Goal: Task Accomplishment & Management: Manage account settings

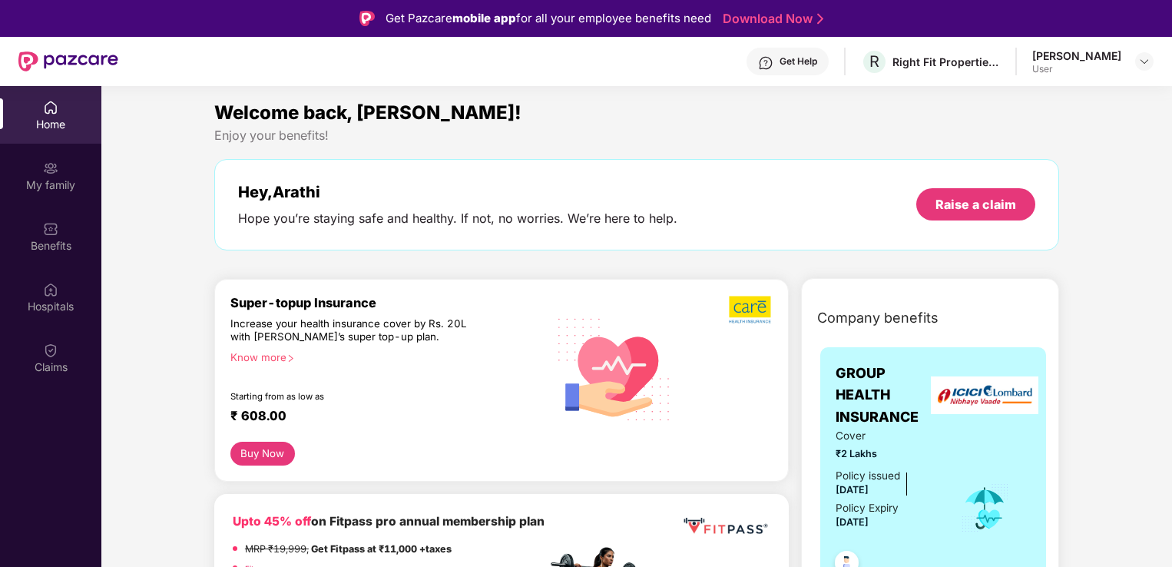
scroll to position [77, 0]
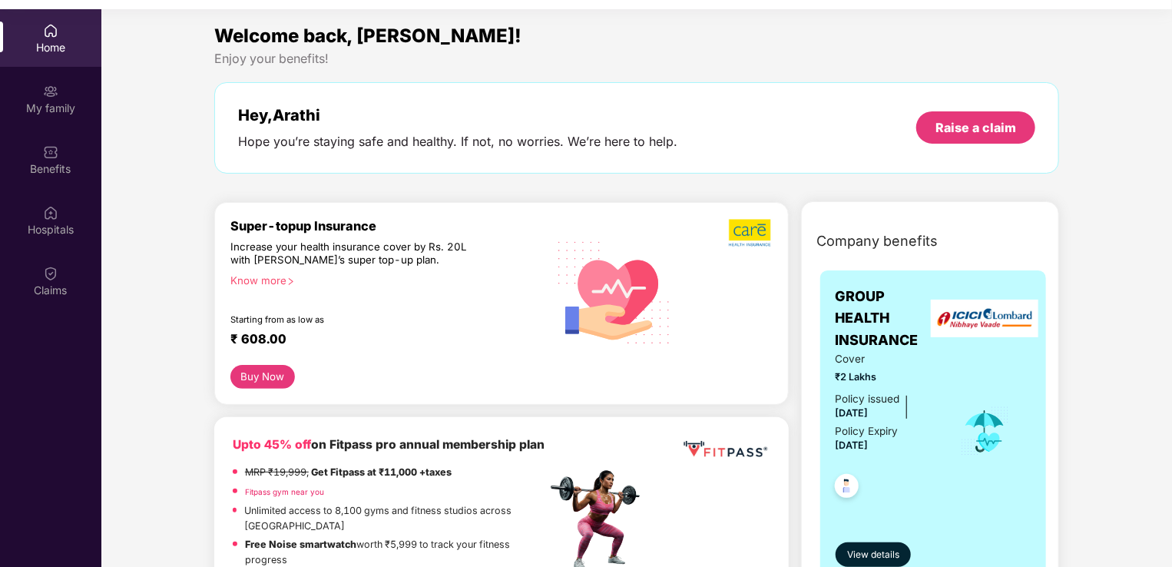
click at [42, 20] on div "Home" at bounding box center [50, 38] width 101 height 58
click at [57, 104] on div "My family" at bounding box center [50, 108] width 101 height 15
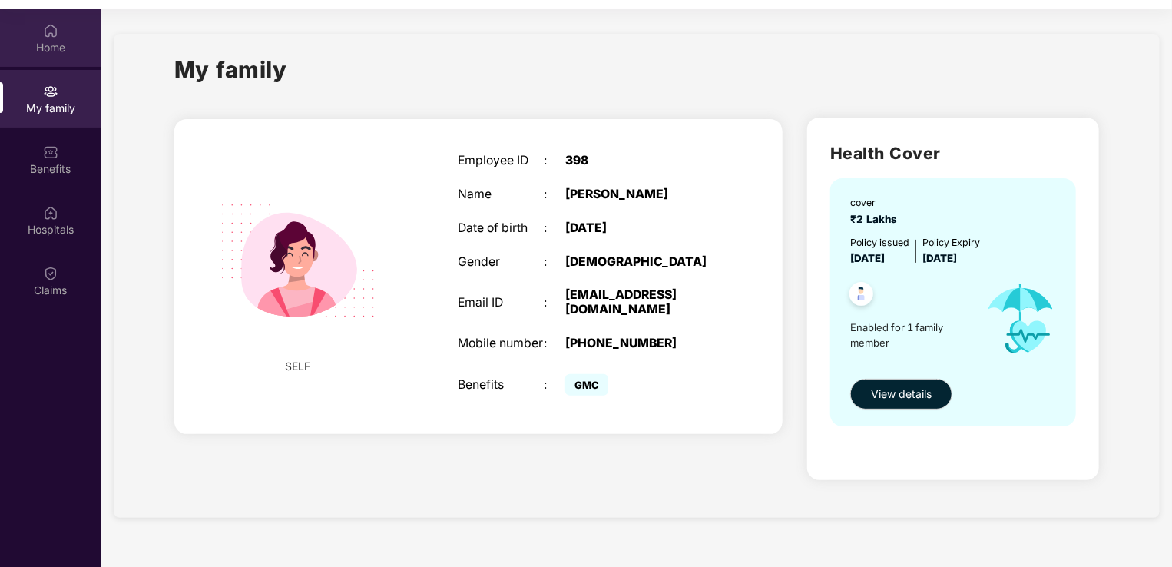
click at [46, 31] on img at bounding box center [50, 30] width 15 height 15
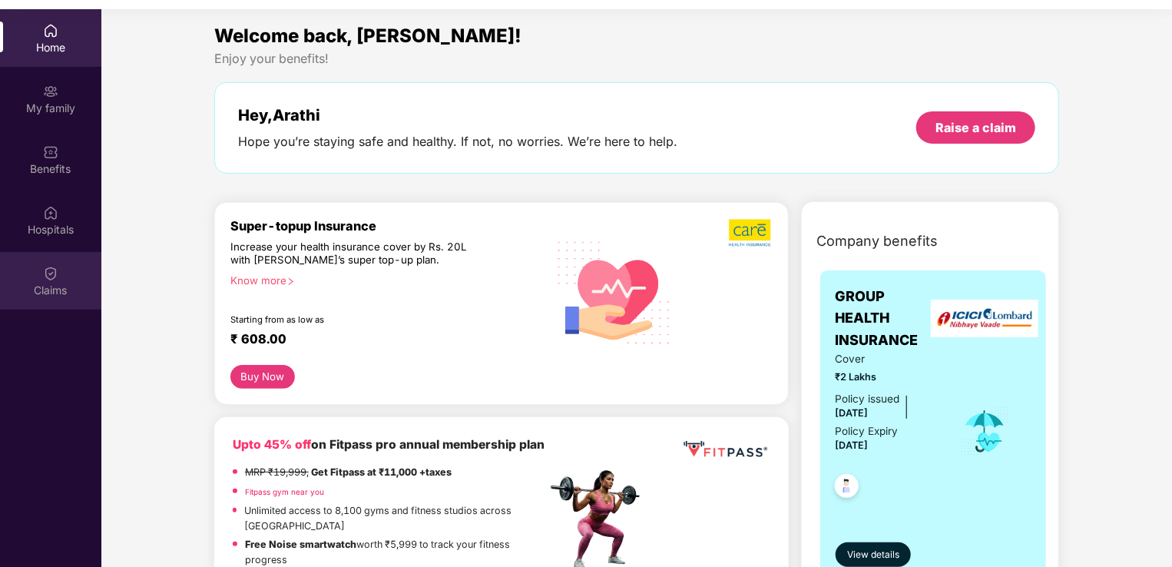
click at [78, 283] on div "Claims" at bounding box center [50, 290] width 101 height 15
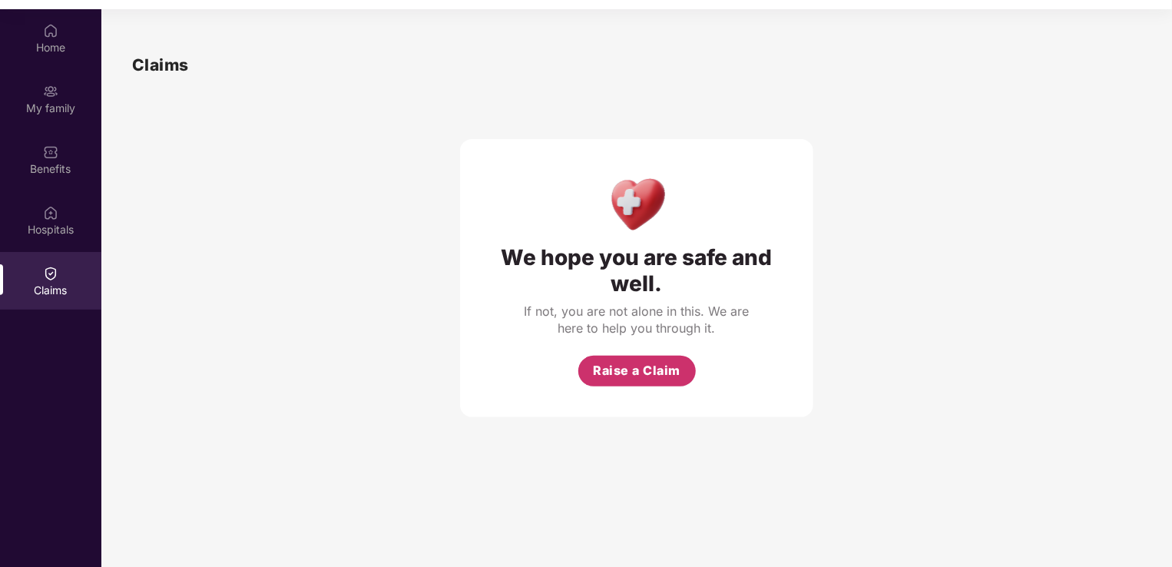
click at [608, 375] on span "Raise a Claim" at bounding box center [637, 370] width 88 height 19
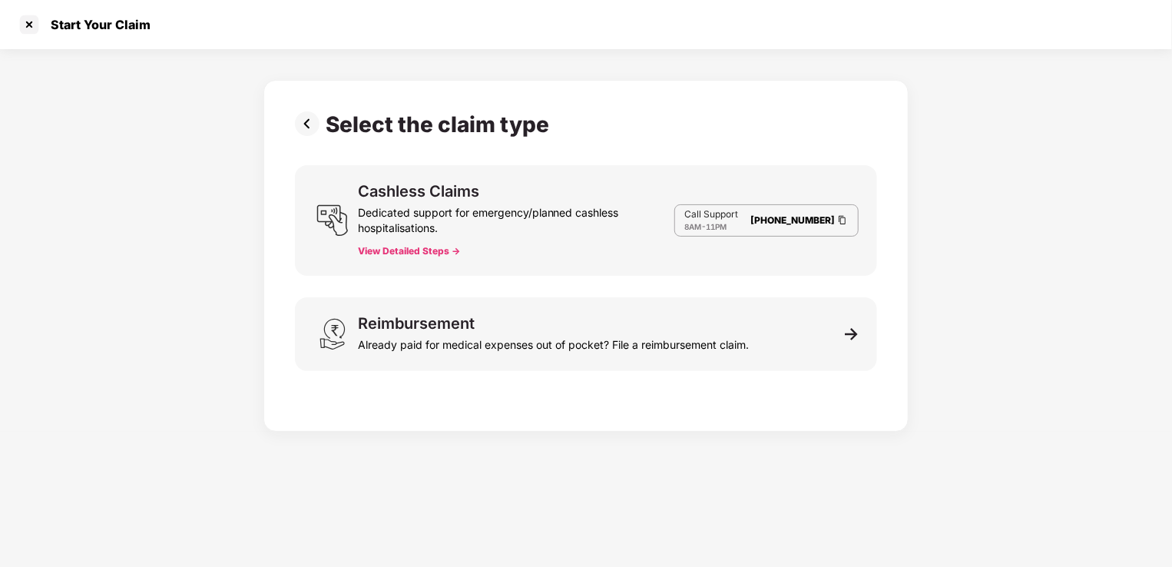
scroll to position [28, 0]
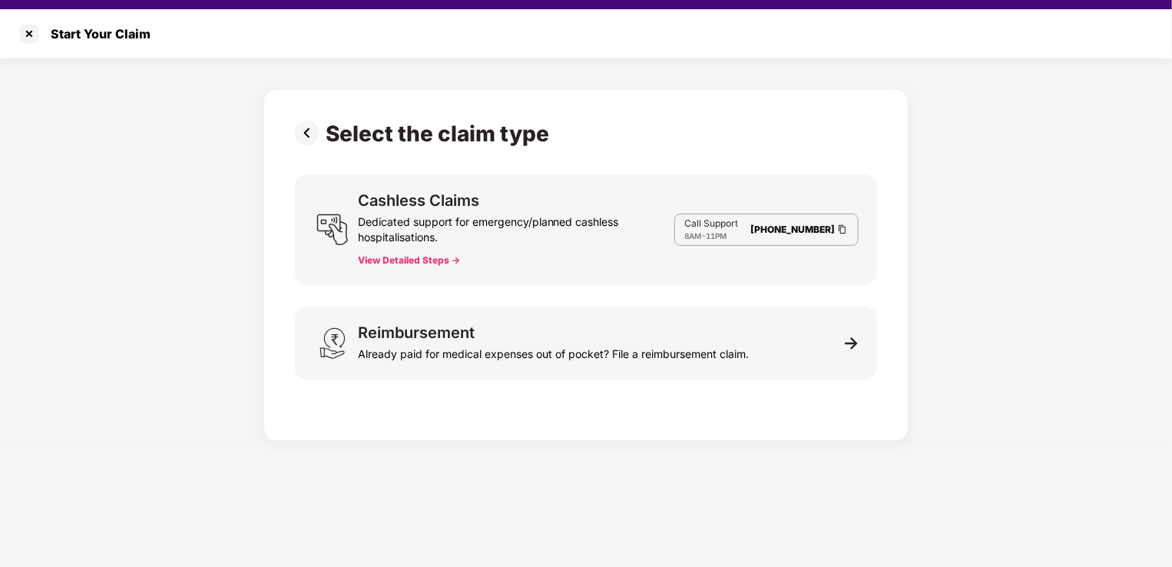
click at [435, 258] on button "View Detailed Steps ->" at bounding box center [409, 260] width 102 height 12
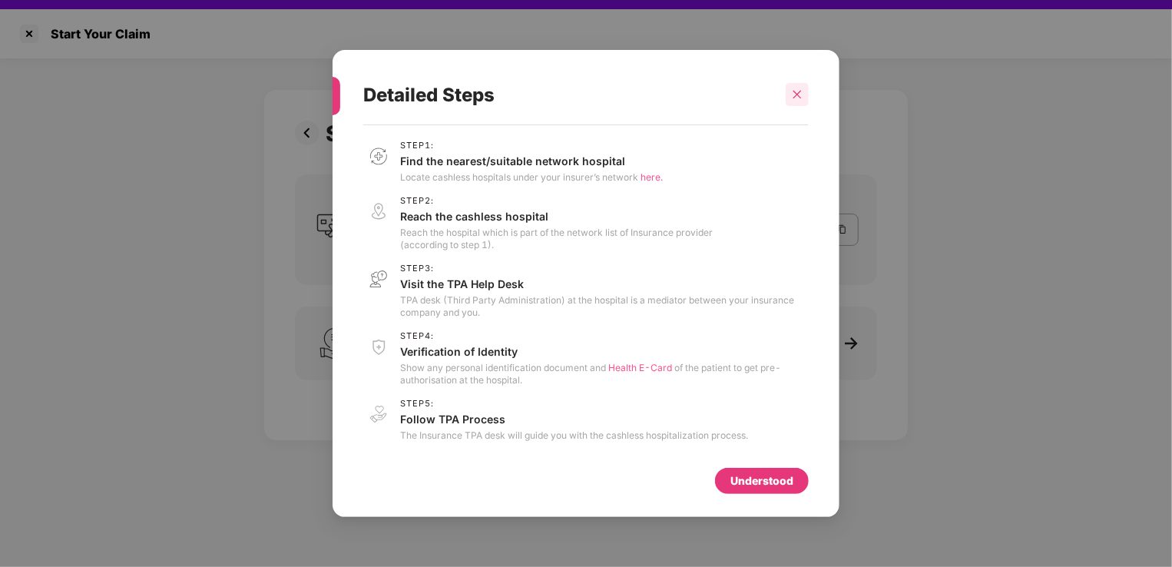
click at [793, 90] on icon "close" at bounding box center [797, 94] width 11 height 11
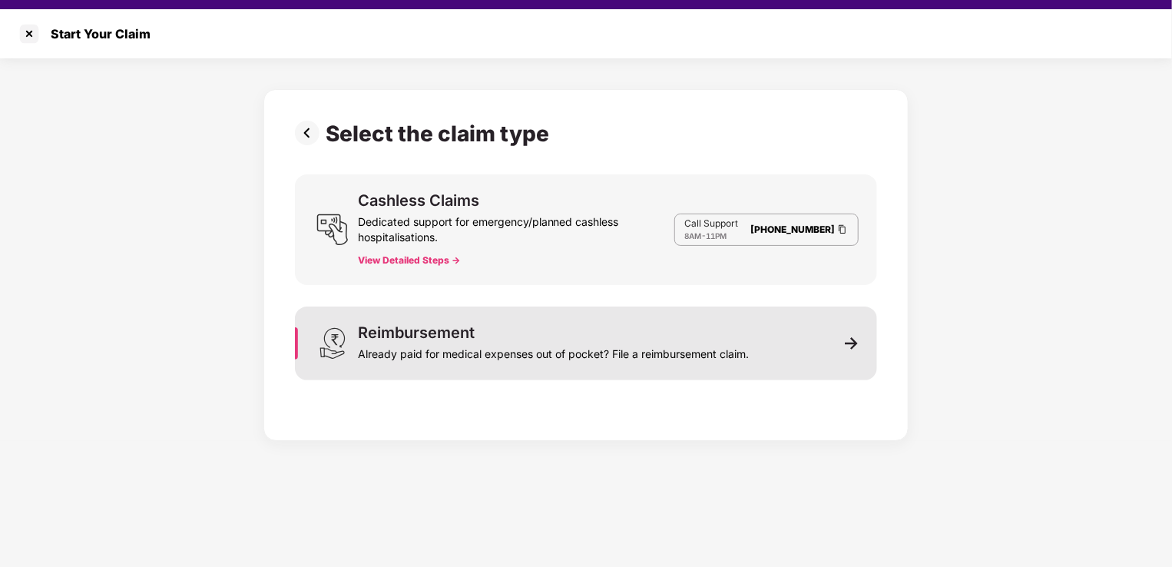
click at [437, 349] on div "Already paid for medical expenses out of pocket? File a reimbursement claim." at bounding box center [553, 350] width 391 height 21
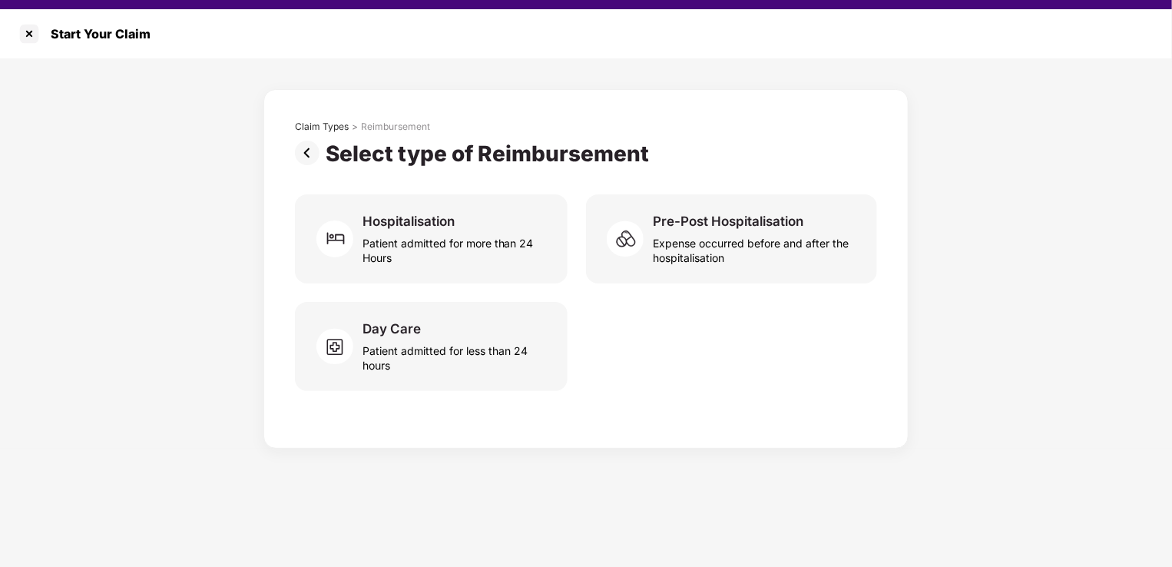
click at [314, 155] on img at bounding box center [310, 153] width 31 height 25
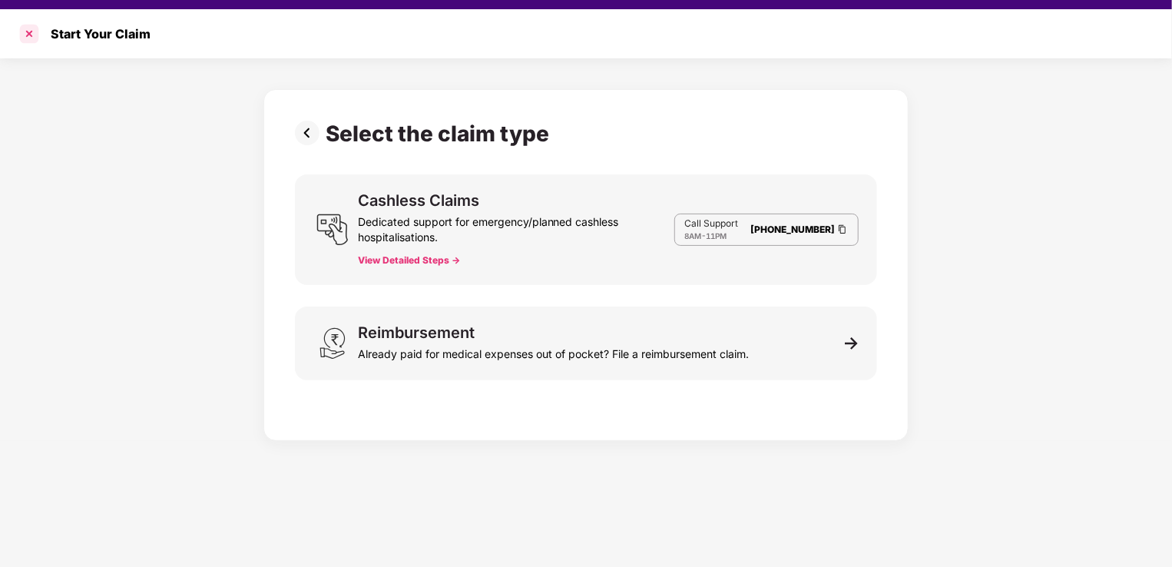
click at [31, 38] on div at bounding box center [29, 33] width 25 height 25
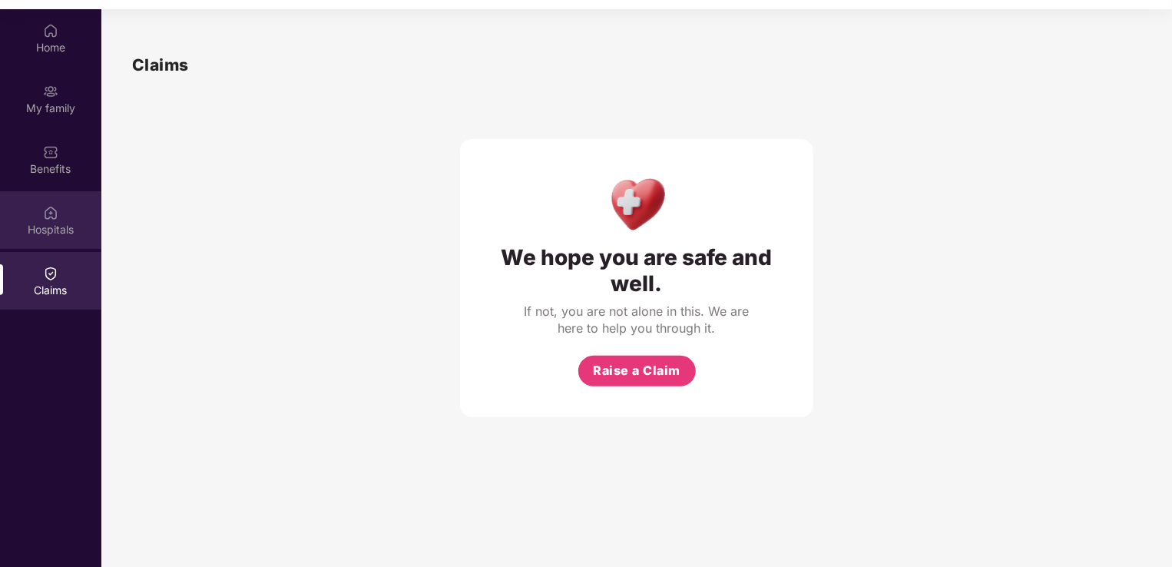
click at [65, 208] on div "Hospitals" at bounding box center [50, 220] width 101 height 58
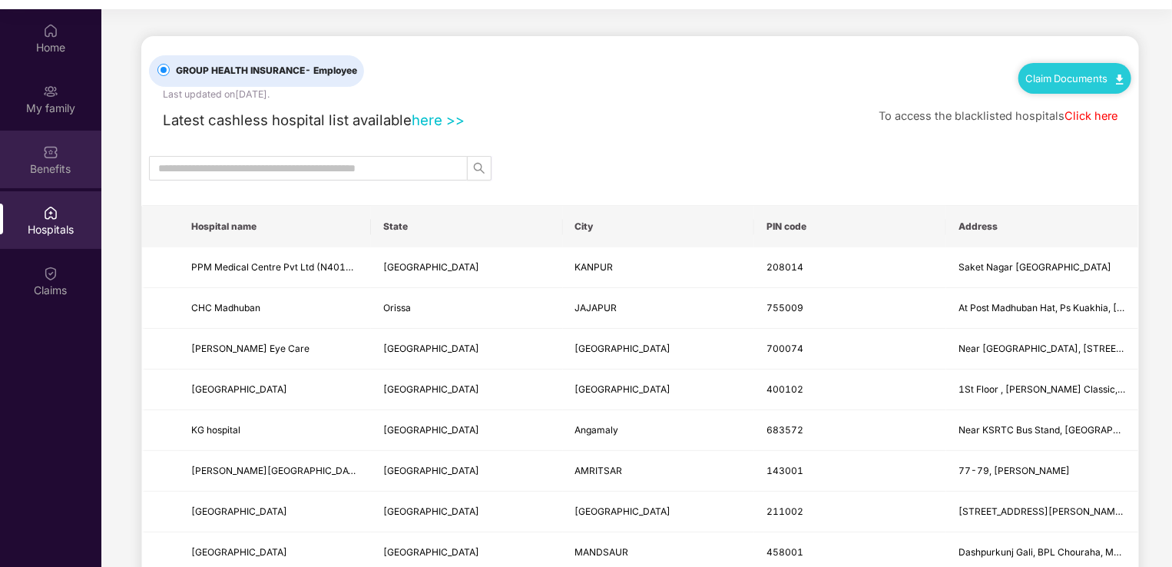
click at [66, 149] on div "Benefits" at bounding box center [50, 160] width 101 height 58
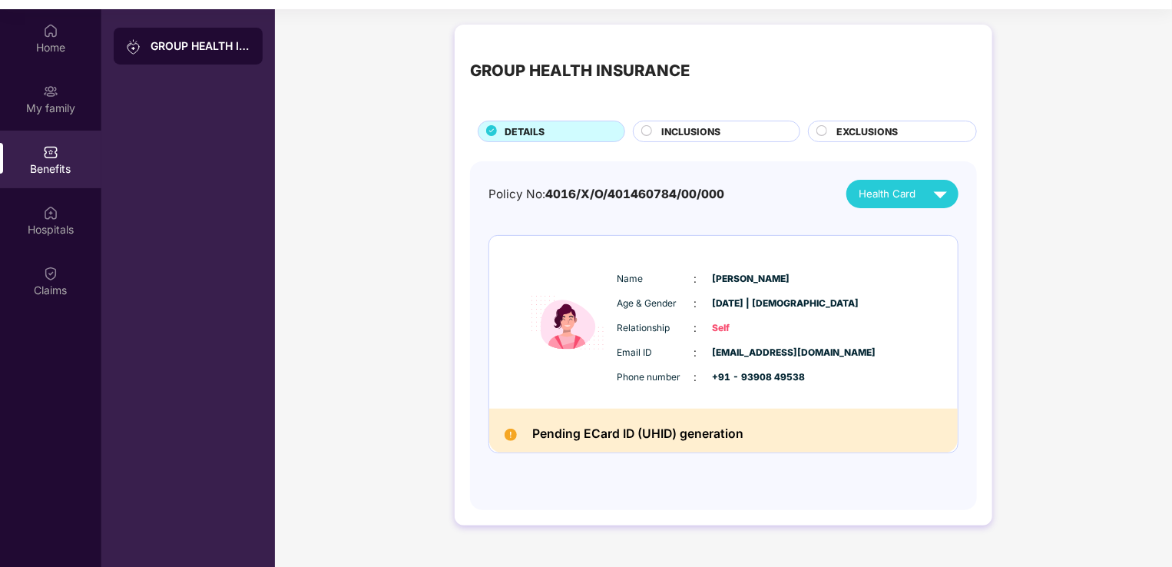
click at [587, 433] on h2 "Pending ECard ID (UHID) generation" at bounding box center [637, 434] width 211 height 21
click at [200, 38] on div "GROUP HEALTH INSURANCE" at bounding box center [200, 45] width 100 height 15
click at [199, 45] on div "GROUP HEALTH INSURANCE" at bounding box center [200, 45] width 100 height 15
click at [710, 119] on div "GROUP HEALTH INSURANCE DETAILS INCLUSIONS EXCLUSIONS" at bounding box center [723, 91] width 507 height 102
click at [715, 130] on span "INCLUSIONS" at bounding box center [691, 131] width 59 height 15
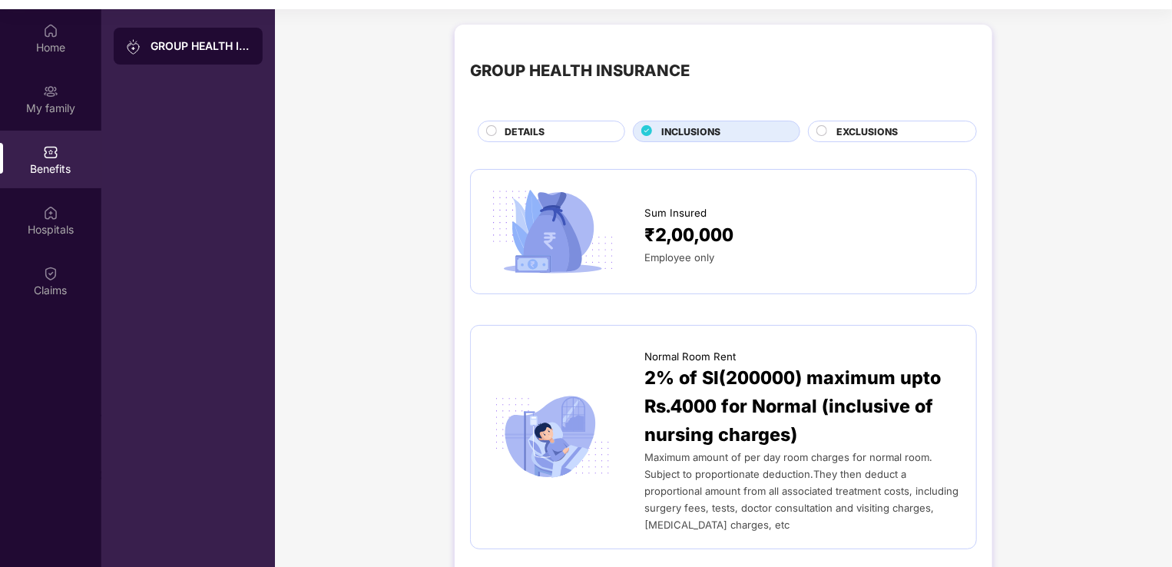
click at [593, 130] on div "DETAILS" at bounding box center [557, 132] width 120 height 17
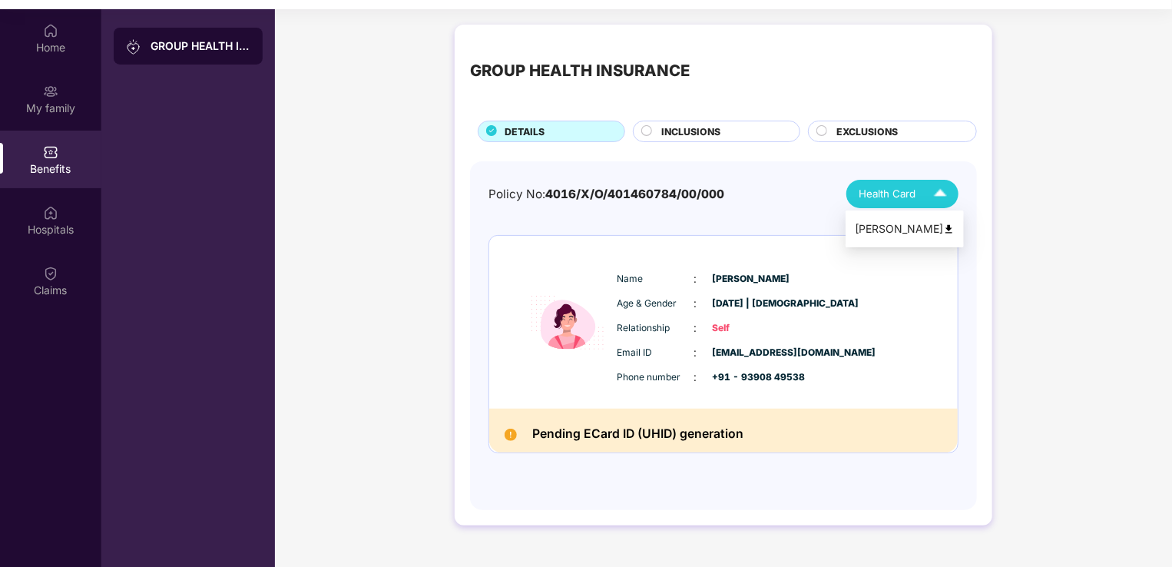
click at [924, 190] on div "Health Card" at bounding box center [905, 193] width 95 height 27
click at [899, 221] on div "Policy No: 4016/X/O/401460784/00/000 Health Card Name : [PERSON_NAME] Age & Gen…" at bounding box center [723, 328] width 470 height 296
click at [942, 191] on img at bounding box center [940, 193] width 27 height 27
click at [943, 226] on img at bounding box center [949, 229] width 12 height 12
